Goal: Task Accomplishment & Management: Manage account settings

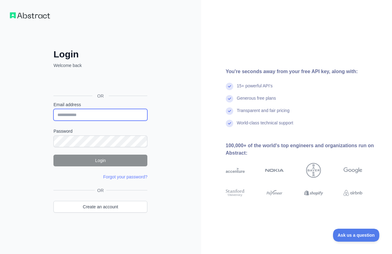
click at [92, 114] on input "Email address" at bounding box center [100, 115] width 94 height 12
type input "**********"
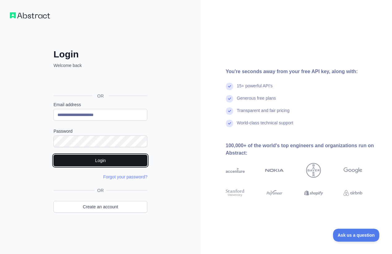
click at [59, 164] on button "Login" at bounding box center [100, 161] width 94 height 12
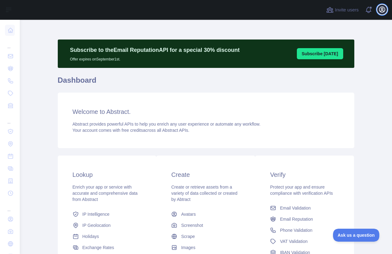
click at [317, 10] on icon "button" at bounding box center [381, 9] width 7 height 7
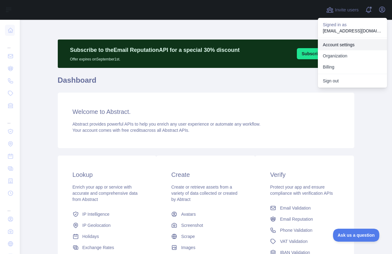
click at [317, 45] on link "Account settings" at bounding box center [351, 44] width 69 height 11
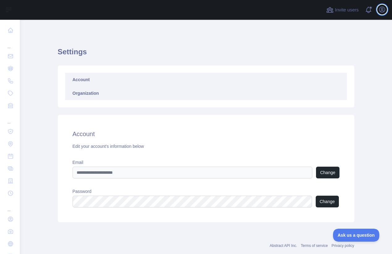
scroll to position [14, 0]
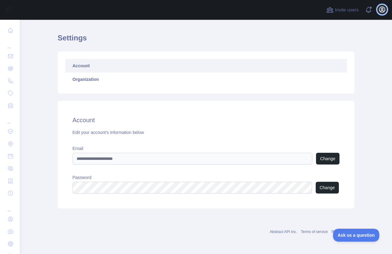
click at [317, 10] on icon "button" at bounding box center [381, 9] width 7 height 7
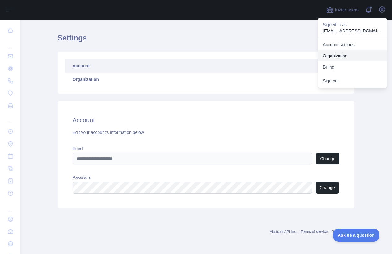
click at [317, 58] on link "Organization" at bounding box center [351, 55] width 69 height 11
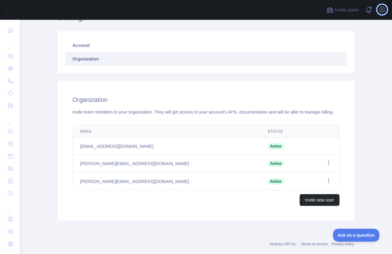
scroll to position [47, 0]
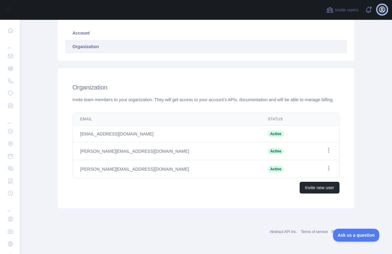
click at [317, 14] on button "Open user menu" at bounding box center [382, 10] width 10 height 10
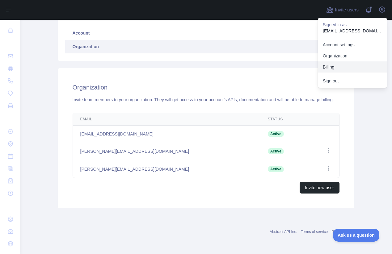
click at [317, 64] on button "Billing" at bounding box center [351, 66] width 69 height 11
